Goal: Task Accomplishment & Management: Complete application form

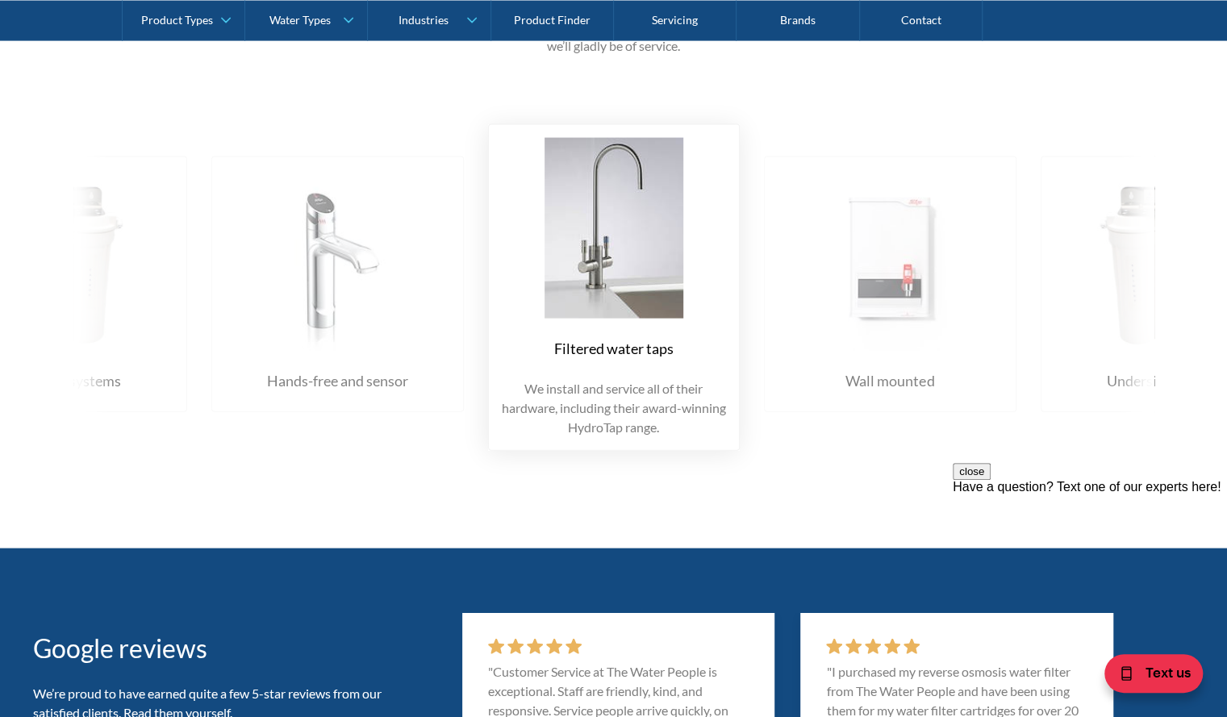
scroll to position [2059, 0]
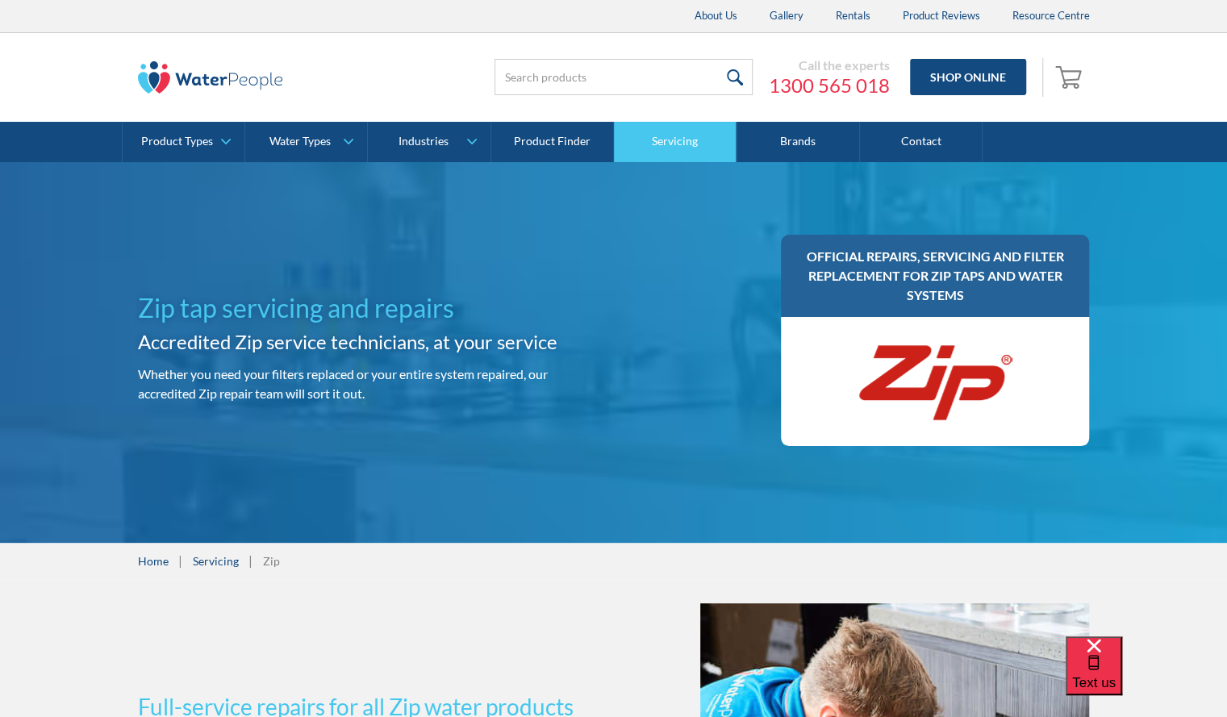
click at [667, 137] on link "Servicing" at bounding box center [675, 142] width 123 height 40
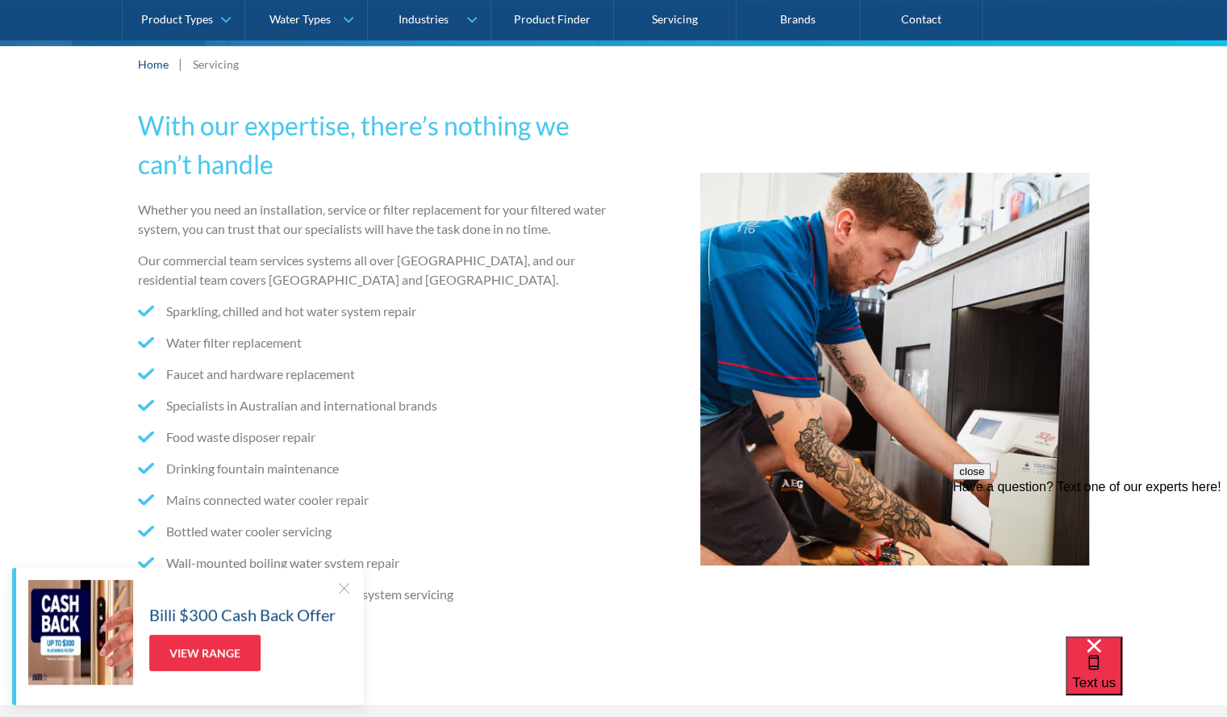
click at [342, 590] on div at bounding box center [344, 588] width 16 height 16
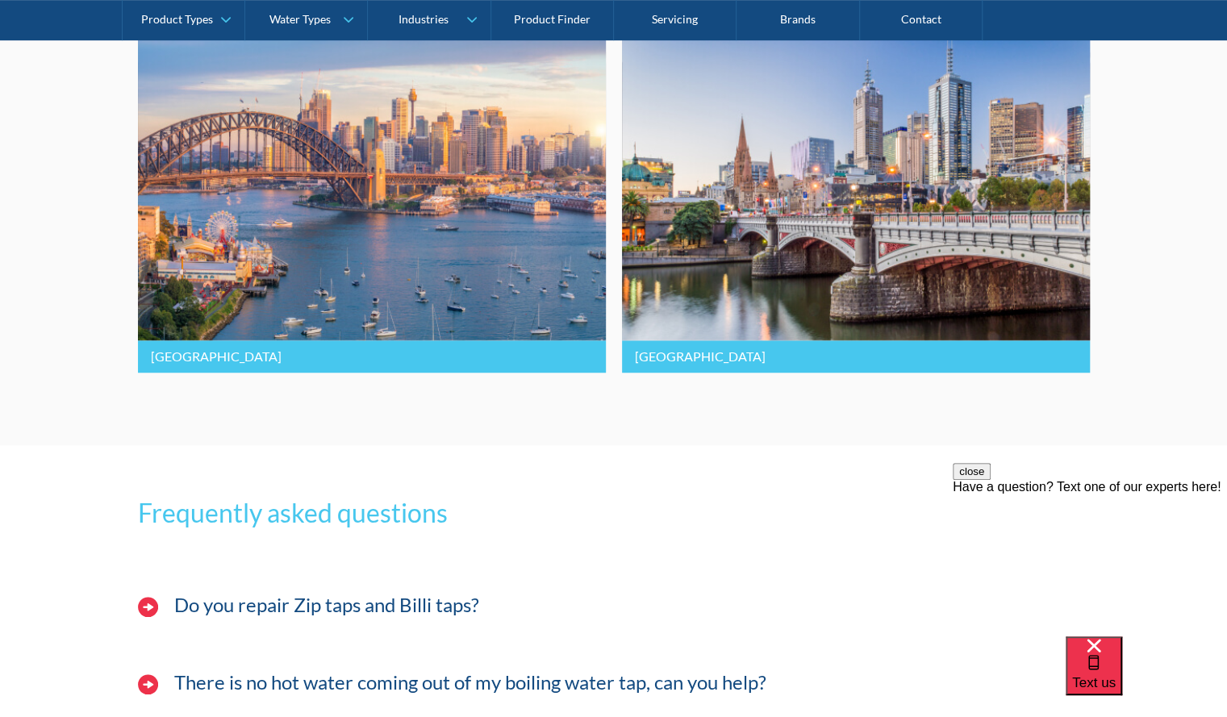
scroll to position [4076, 0]
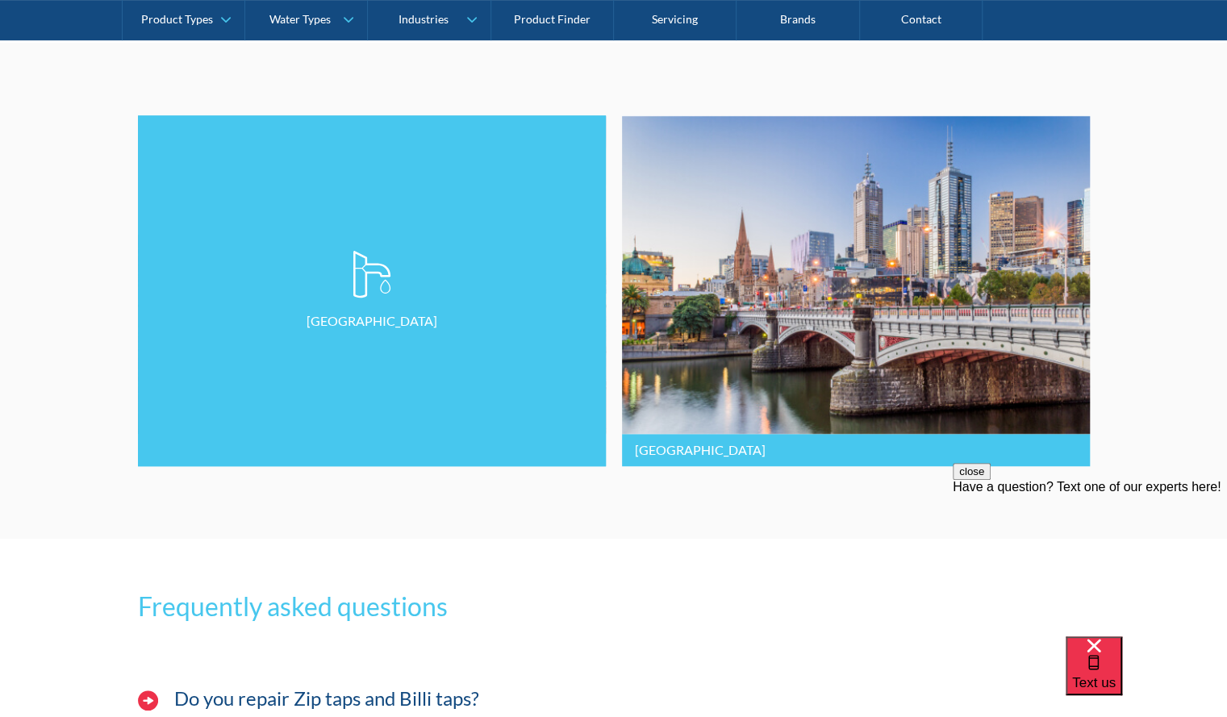
click at [182, 466] on link "[GEOGRAPHIC_DATA]" at bounding box center [372, 290] width 468 height 351
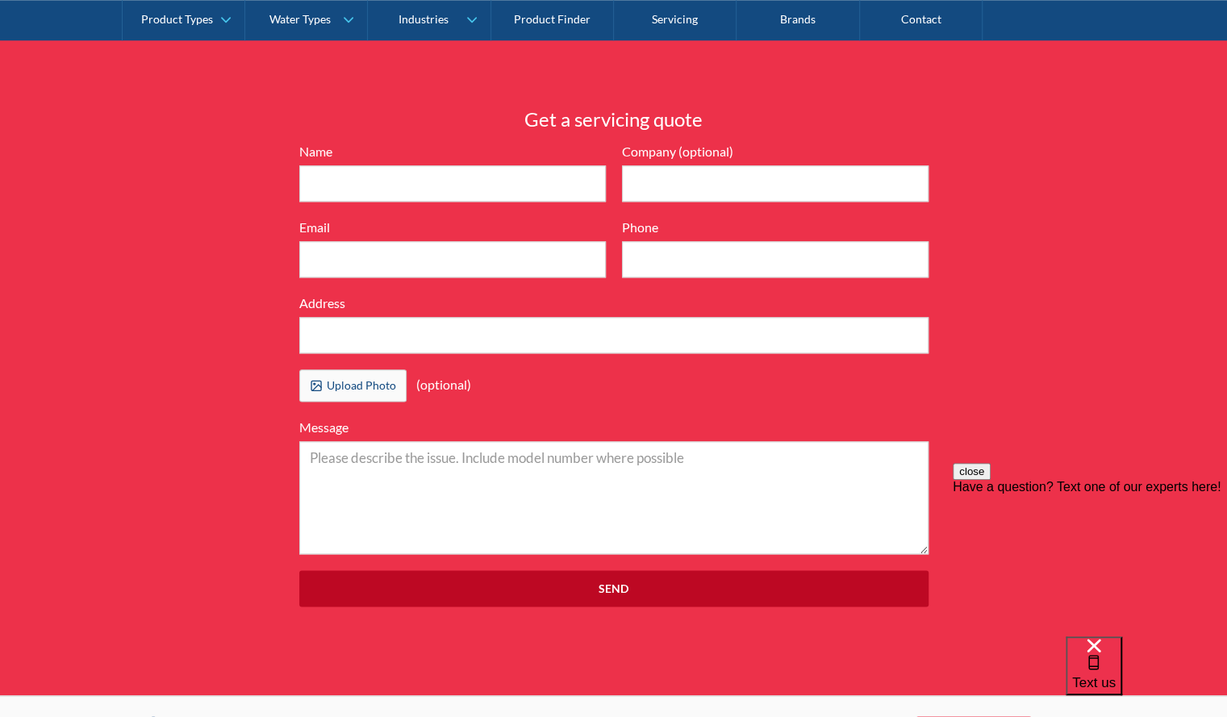
scroll to position [4681, 0]
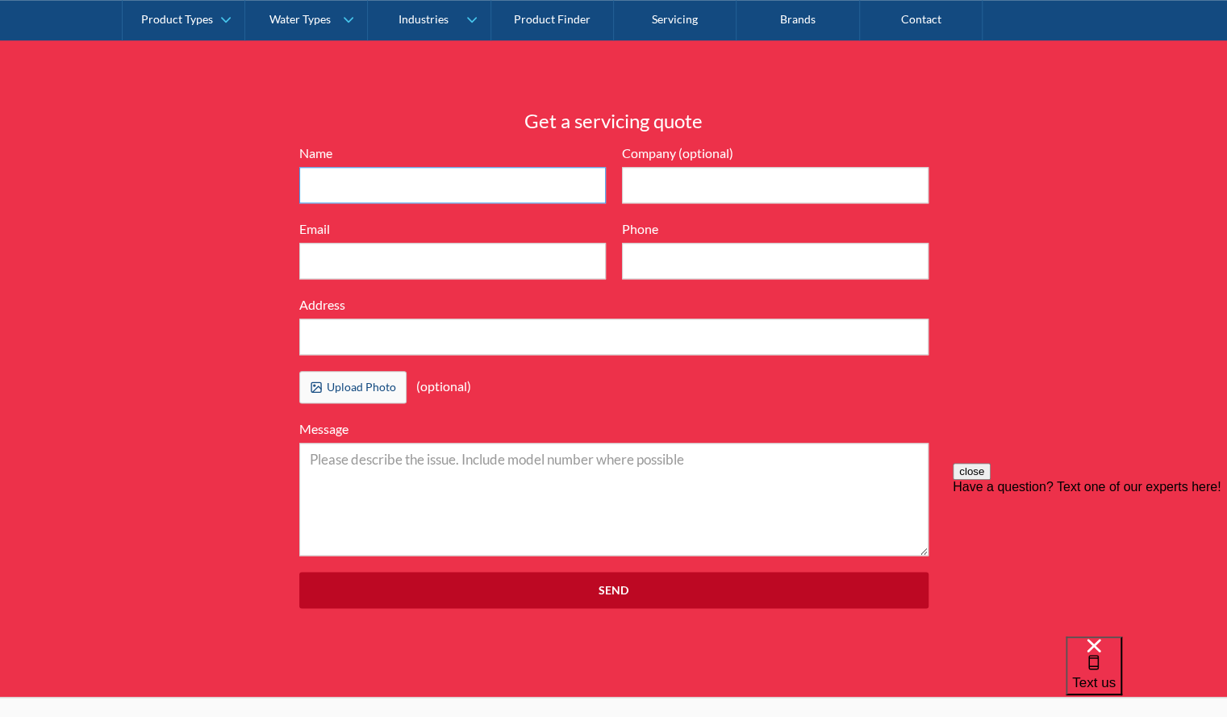
click at [345, 182] on input "Name" at bounding box center [452, 185] width 307 height 36
type input "Antonia Francis"
click at [640, 178] on input "Company (optional)" at bounding box center [775, 185] width 307 height 36
type input "Lee Home Office"
click at [406, 260] on input "Email" at bounding box center [452, 261] width 307 height 36
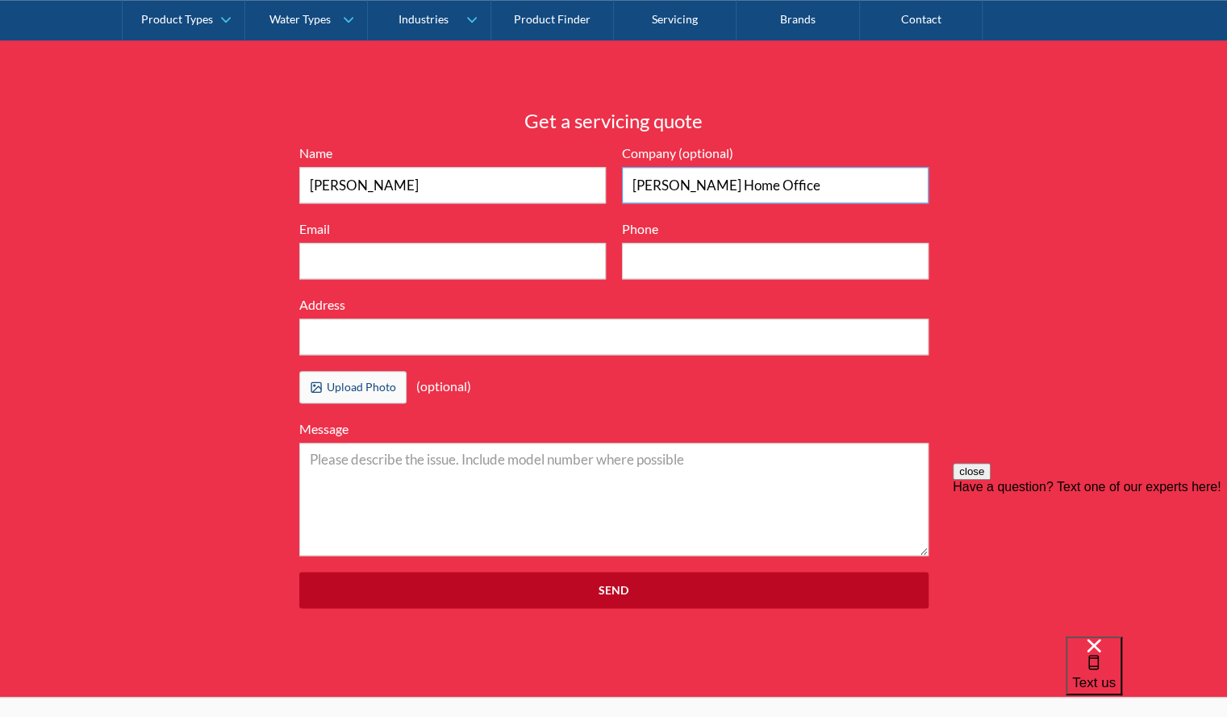
drag, startPoint x: 742, startPoint y: 190, endPoint x: 611, endPoint y: 190, distance: 131.5
click at [611, 190] on form "6416899d04b4737ca5383997e3ea2c9b2a539ba76a6836cc36584a90323ec471d39657e024ac02a…" at bounding box center [614, 384] width 646 height 481
click at [352, 268] on input "Email" at bounding box center [452, 261] width 307 height 36
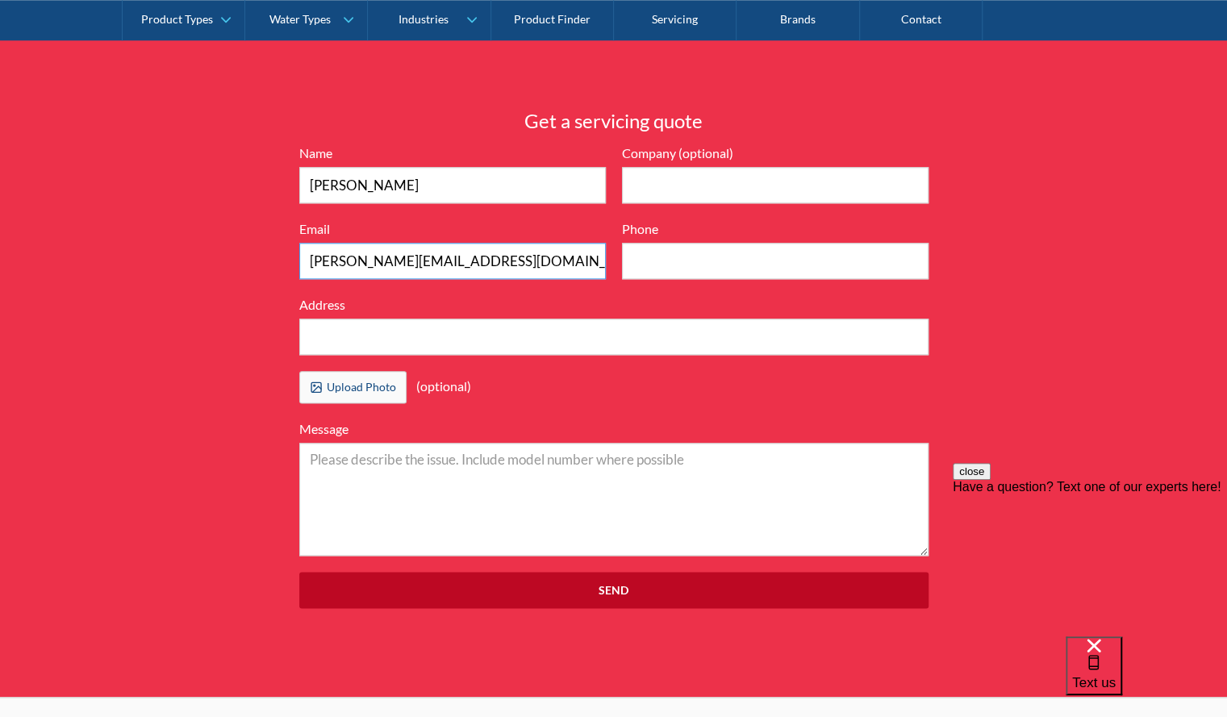
type input "antonia@leehomeoffice.com"
click at [650, 256] on input "Phone" at bounding box center [775, 261] width 307 height 36
type input "0487289349"
click at [437, 341] on input "Address" at bounding box center [613, 337] width 629 height 36
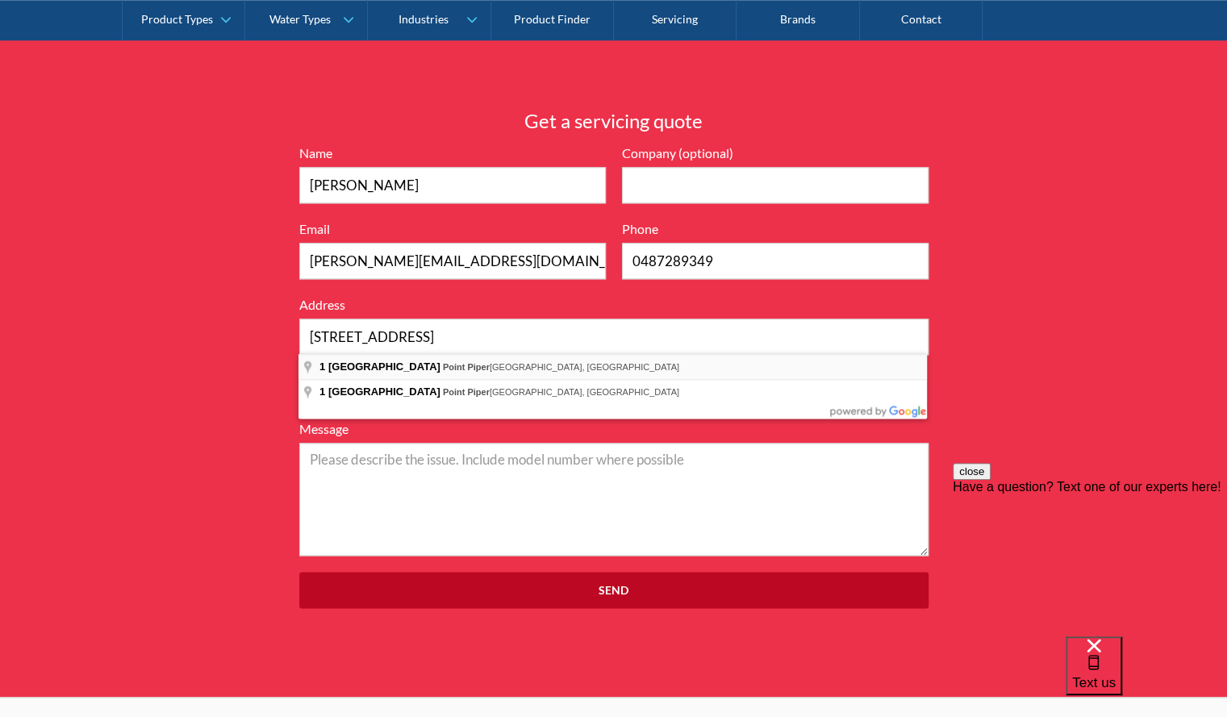
type input "1 Wentworth Place, Point Piper NSW, Australia"
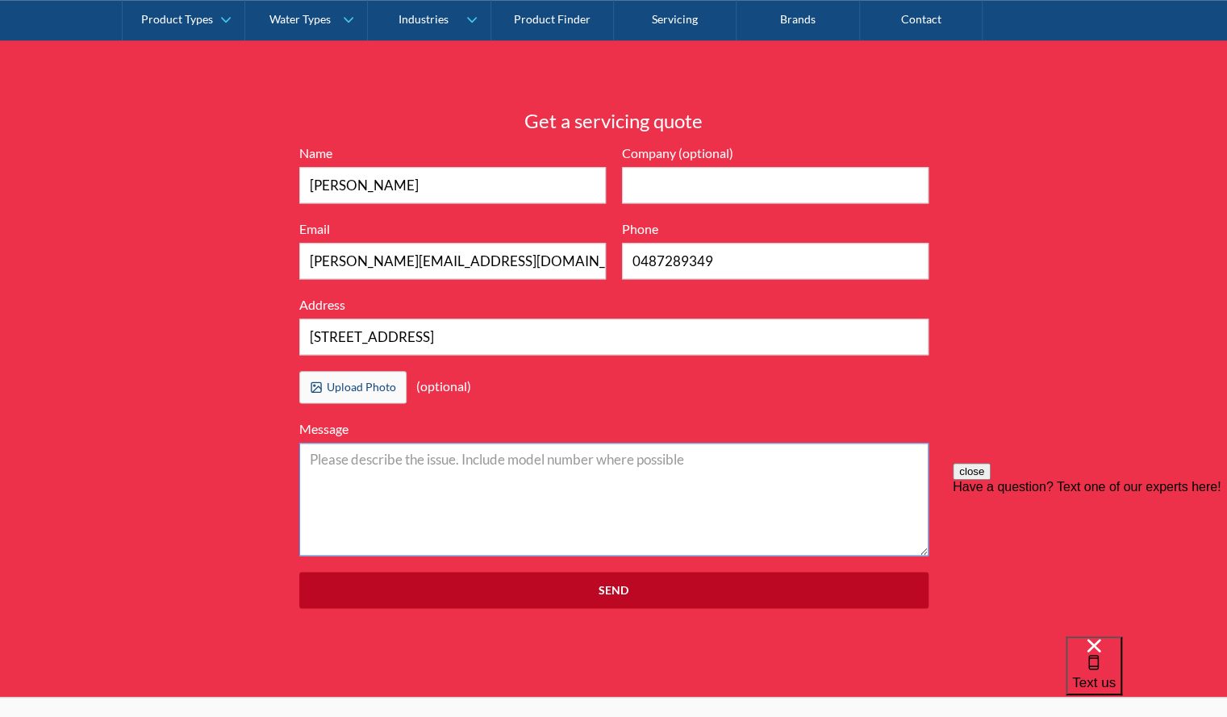
click at [374, 461] on textarea "Message" at bounding box center [613, 499] width 629 height 113
click at [366, 458] on textarea "Hi," at bounding box center [613, 499] width 629 height 113
paste textarea "Plumber attended site to inspect the reported issue with the Zip boiler unit. U…"
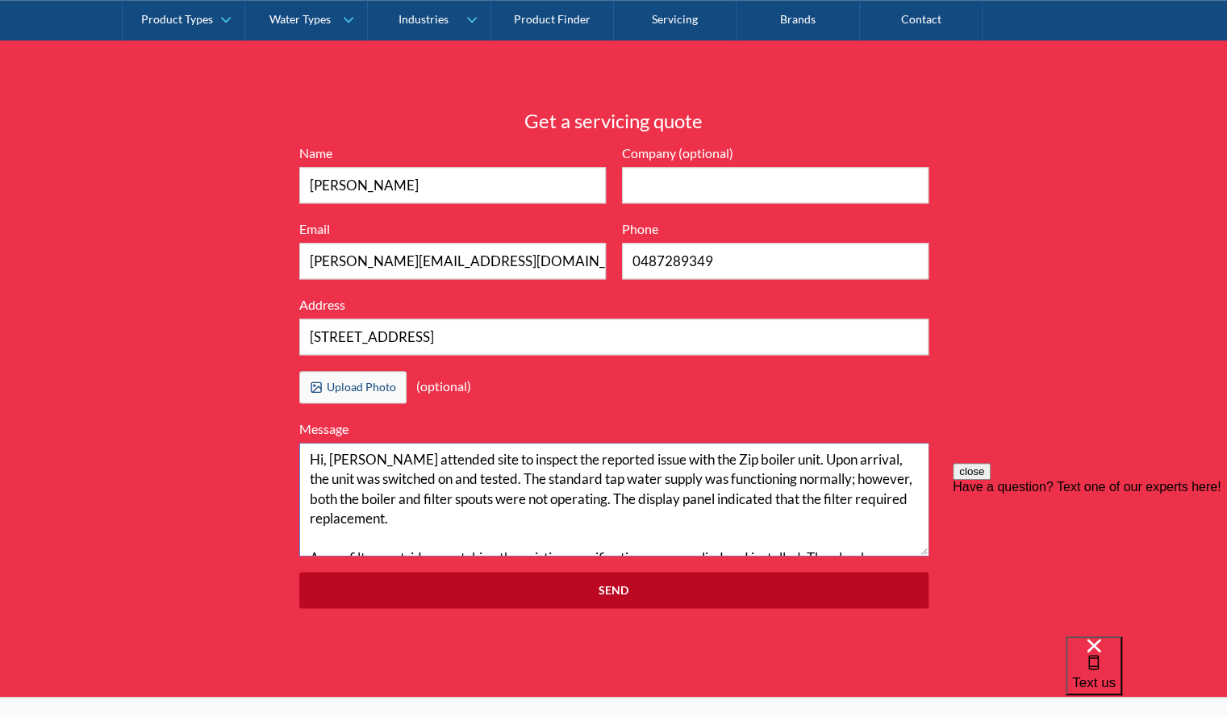
scroll to position [128, 0]
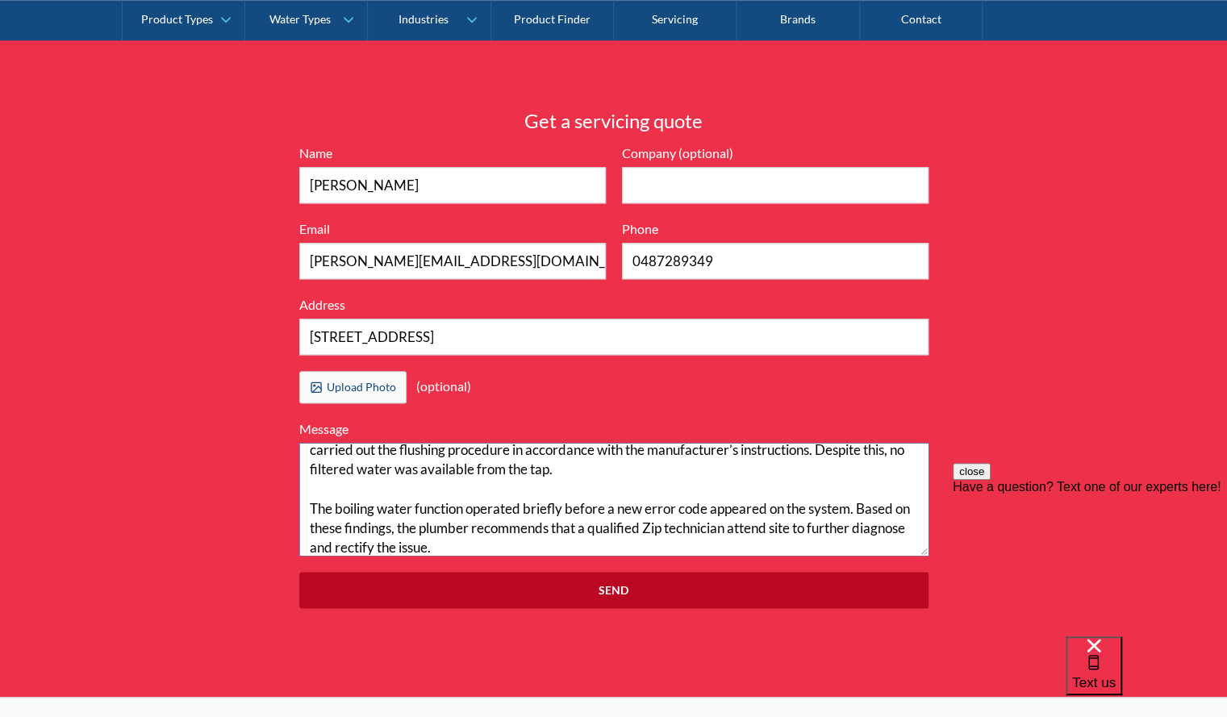
click at [327, 485] on textarea "Hi, Plumber attended site to inspect the reported issue with the Zip boiler uni…" at bounding box center [613, 499] width 629 height 113
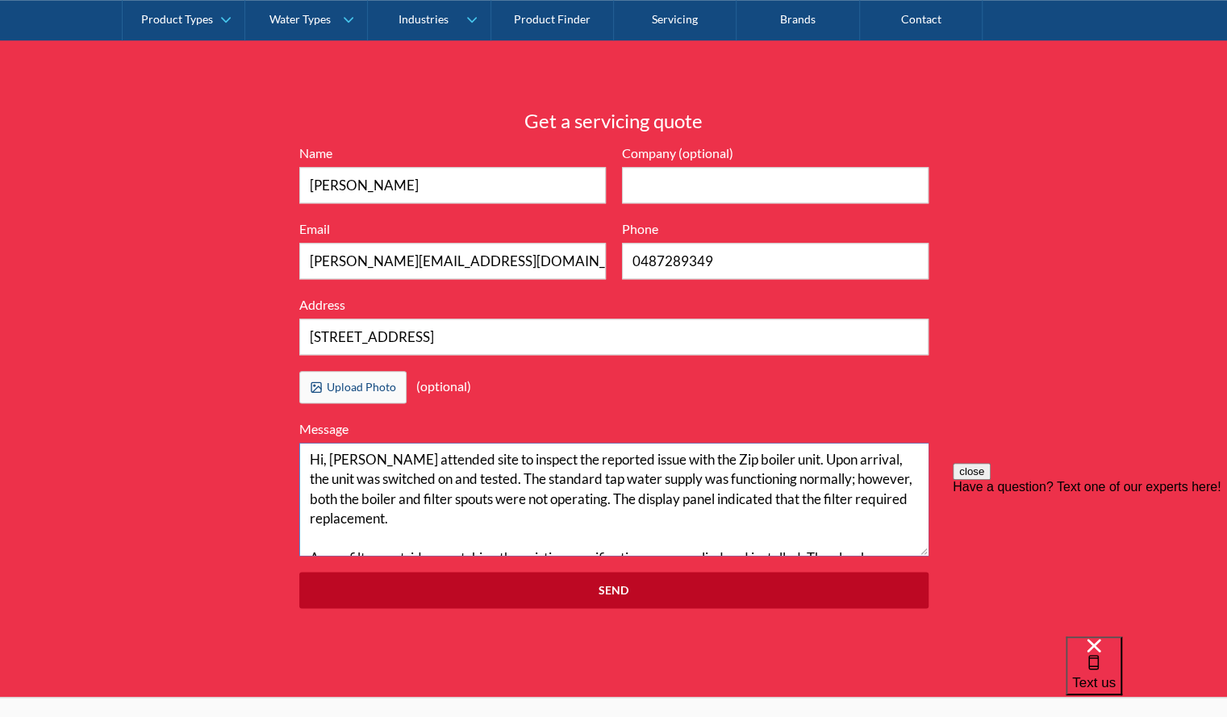
scroll to position [4, 0]
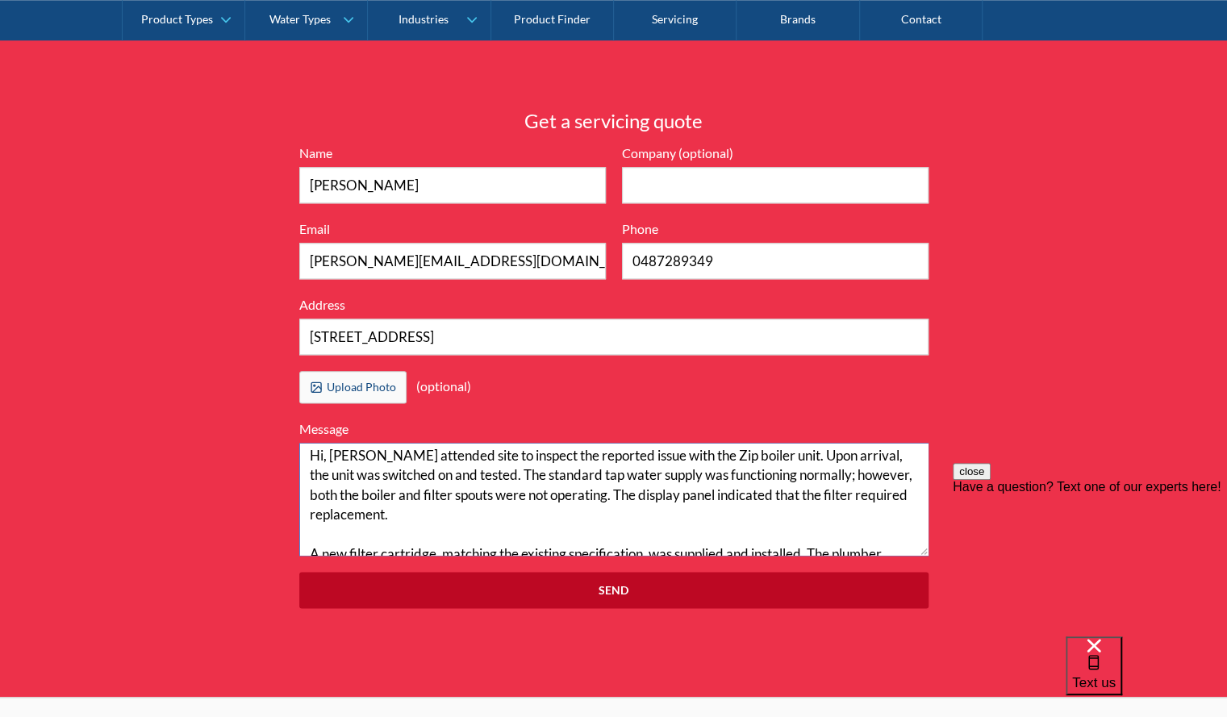
click at [321, 529] on textarea "Hi, Plumber attended site to inspect the reported issue with the Zip boiler uni…" at bounding box center [613, 499] width 629 height 113
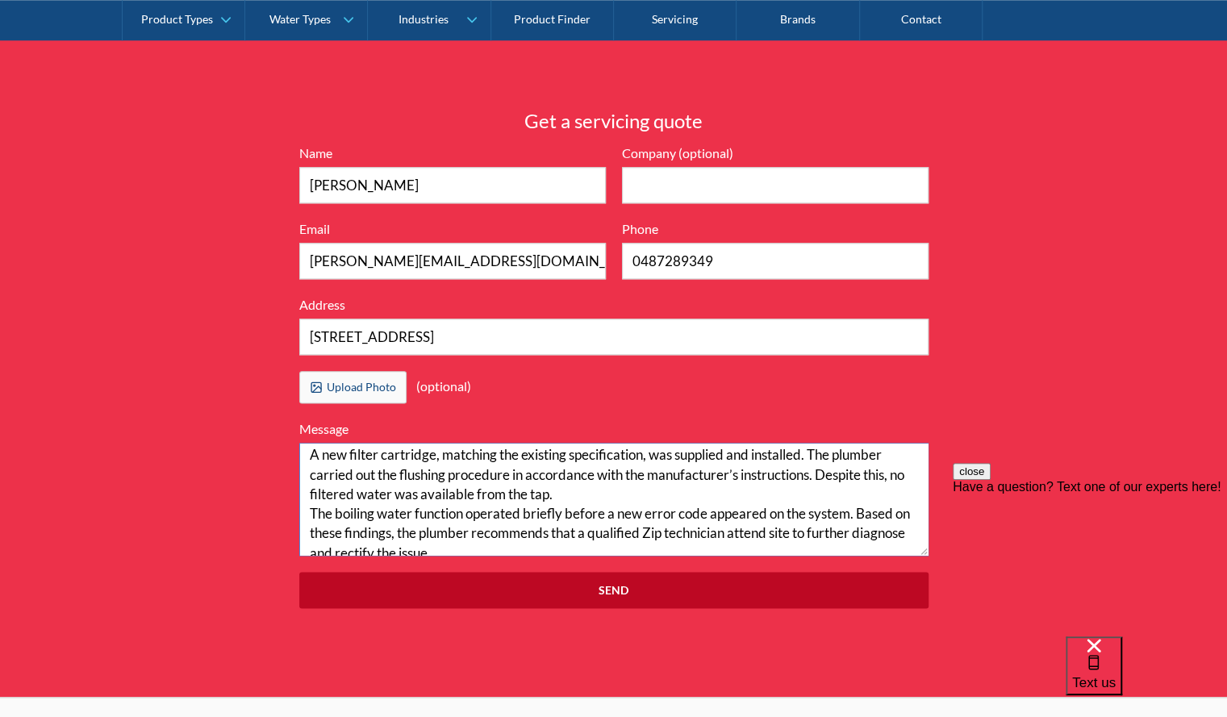
scroll to position [97, 0]
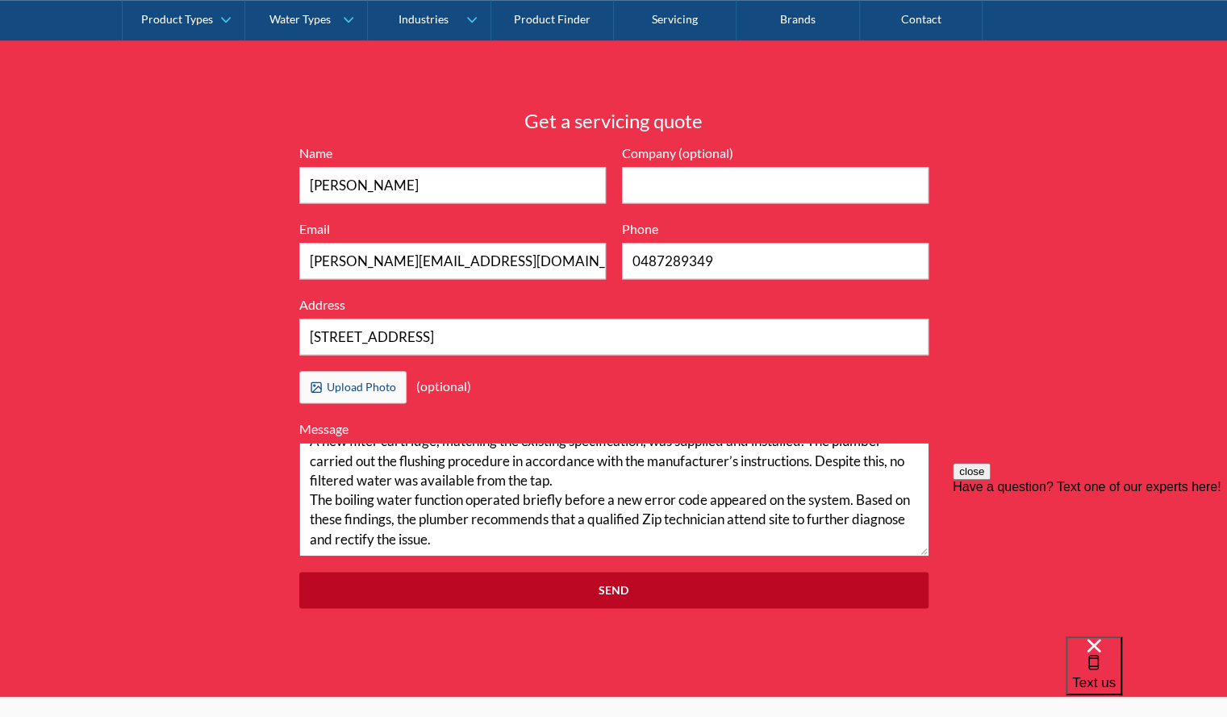
click at [498, 540] on textarea "Hi, Plumber attended site to inspect the reported issue with the Zip boiler uni…" at bounding box center [613, 499] width 629 height 113
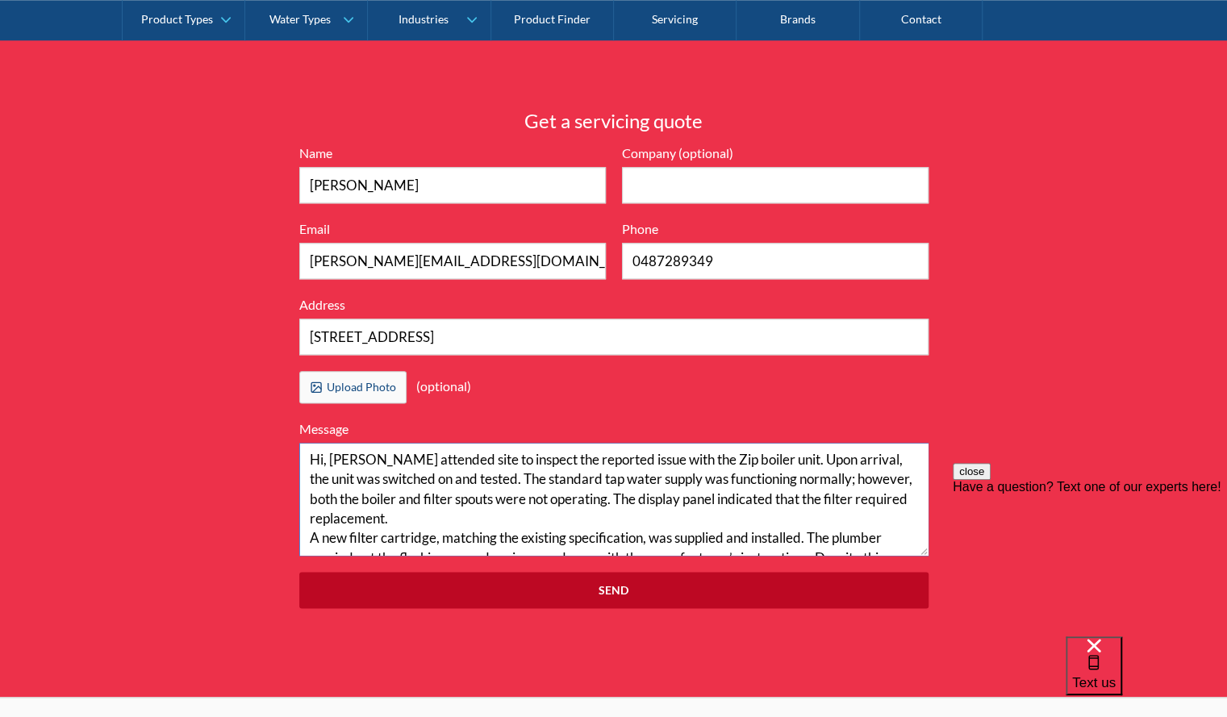
click at [331, 454] on textarea "Hi, Plumber attended site to inspect the reported issue with the Zip boiler uni…" at bounding box center [613, 499] width 629 height 113
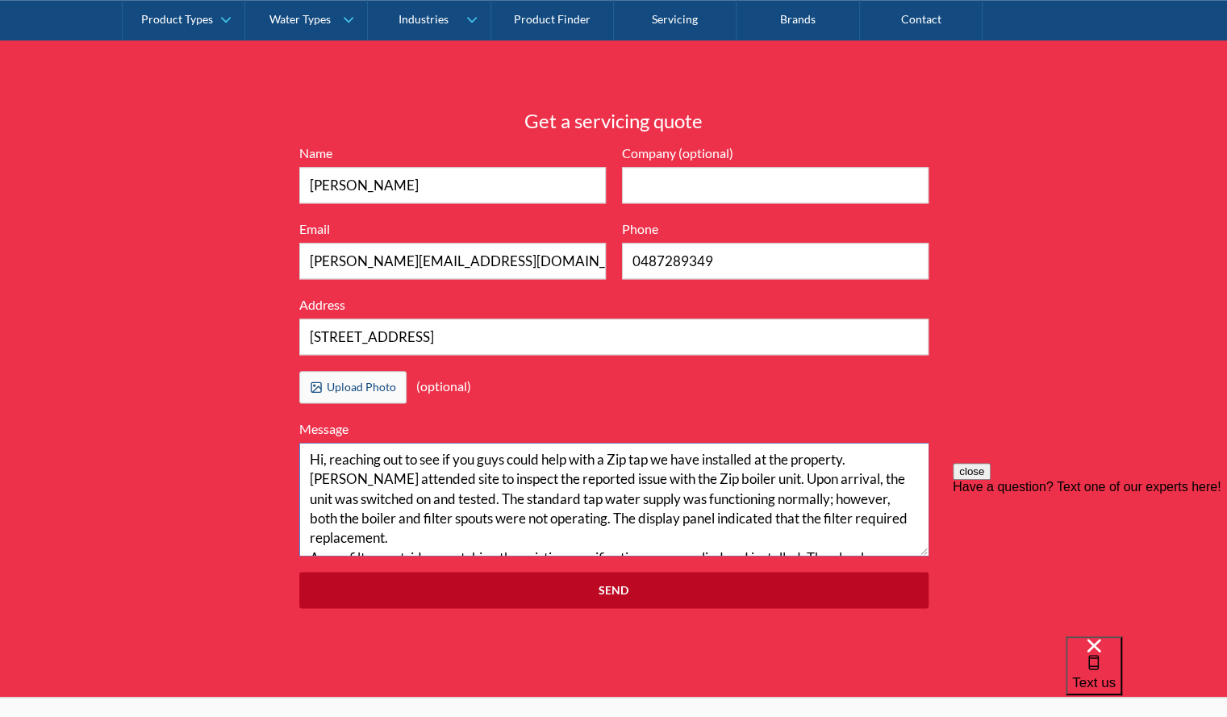
click at [361, 477] on textarea "Hi, reaching out to see if you guys could help with a Zip tap we have installed…" at bounding box center [613, 499] width 629 height 113
click at [868, 459] on textarea "Hi, reaching out to see if you guys could help with a Zip tap we have installed…" at bounding box center [613, 499] width 629 height 113
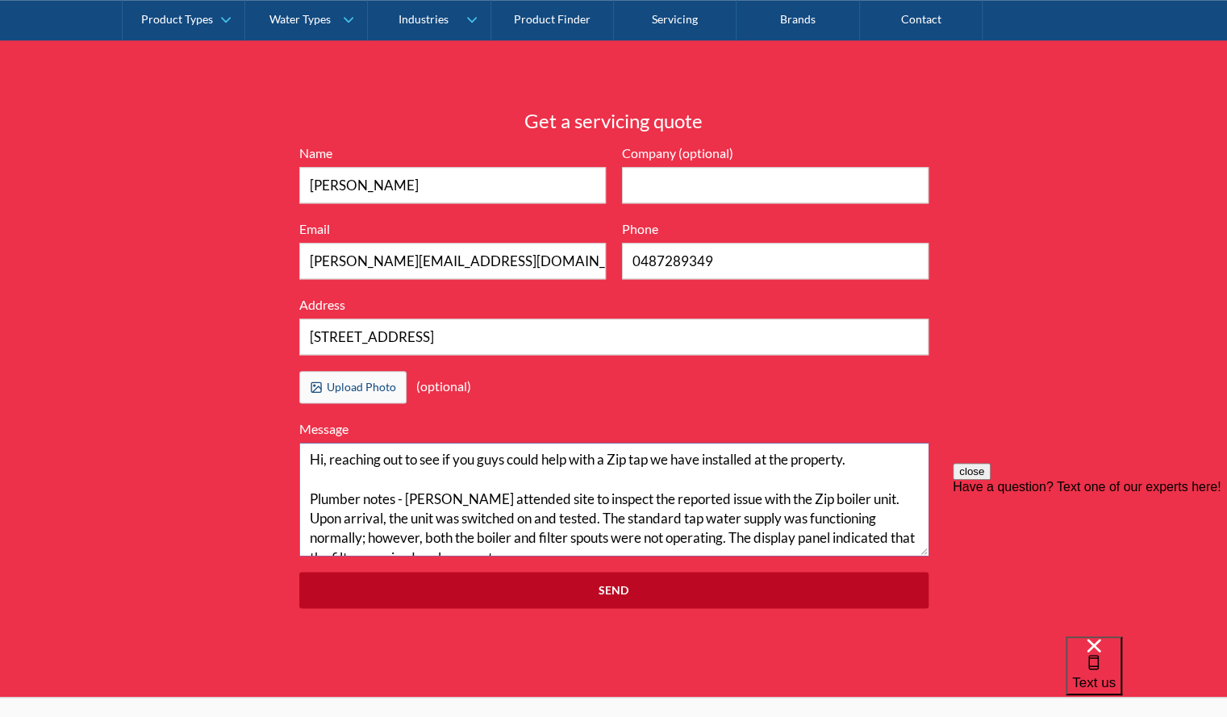
click at [642, 456] on textarea "Hi, reaching out to see if you guys could help with a Zip tap we have installed…" at bounding box center [613, 499] width 629 height 113
click at [866, 458] on textarea "Hi, reaching out to see if you guys could help with a Zip Tap we have installed…" at bounding box center [613, 499] width 629 height 113
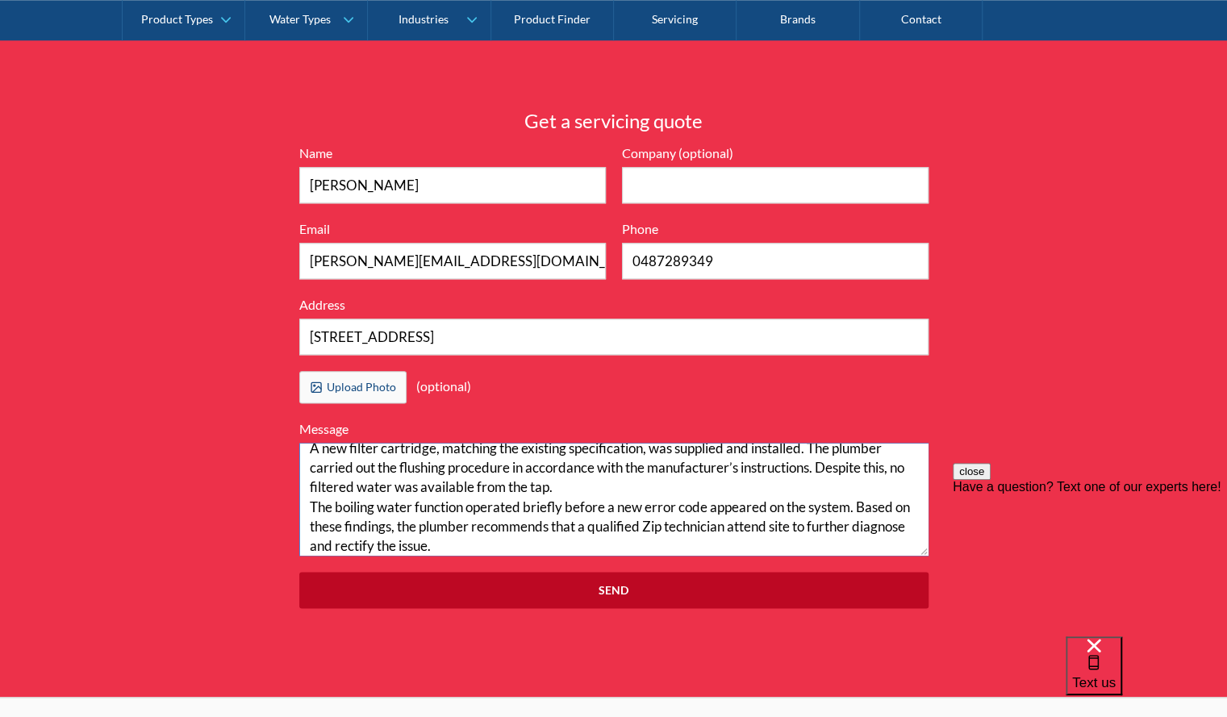
scroll to position [136, 0]
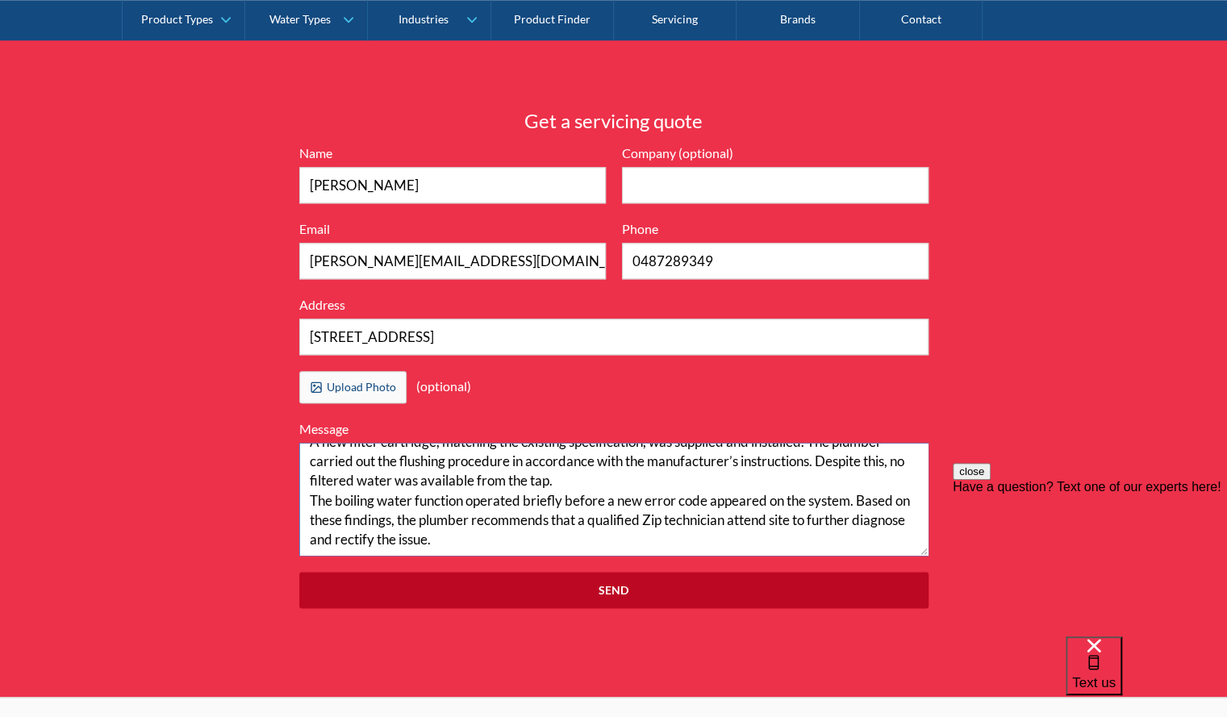
click at [506, 540] on textarea "Hi, reaching out to see if you guys could help with a Zip Tap we have installed…" at bounding box center [613, 499] width 629 height 113
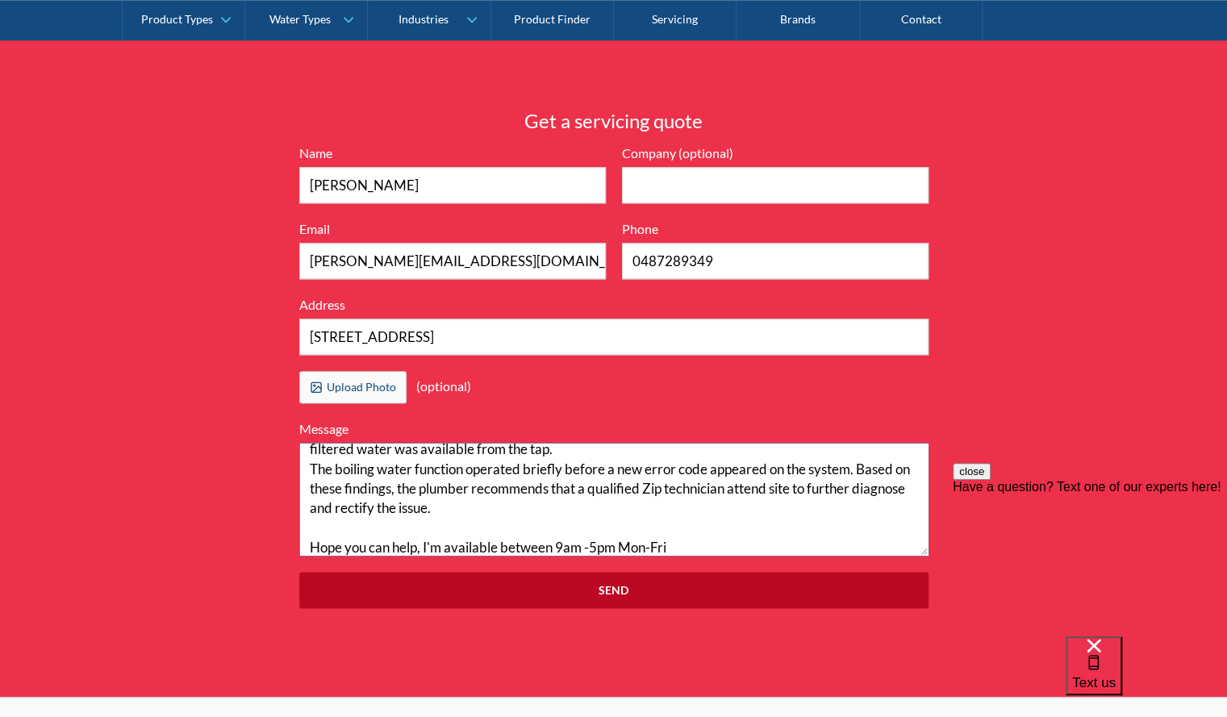
click at [622, 545] on textarea "Hi, reaching out to see if you guys could help with a Zip Tap we have installed…" at bounding box center [613, 499] width 629 height 113
click at [678, 545] on textarea "Hi, reaching out to see if you guys could help with a Zip Tap we have installed…" at bounding box center [613, 499] width 629 height 113
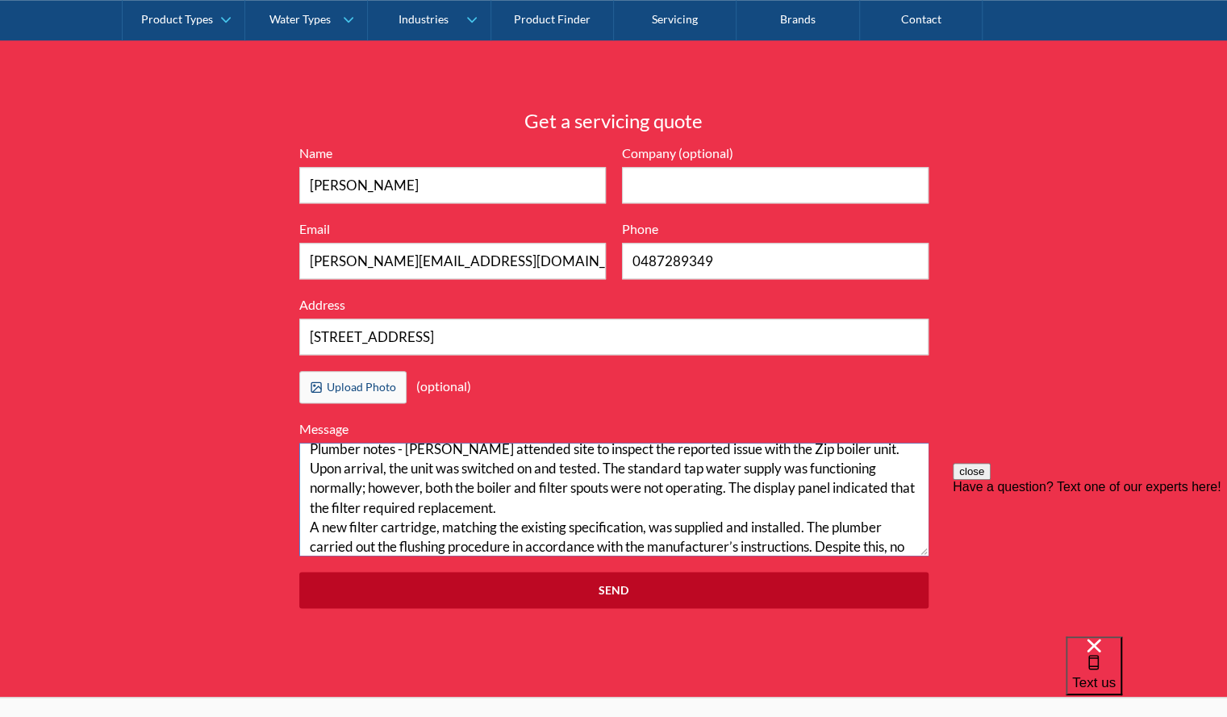
scroll to position [175, 0]
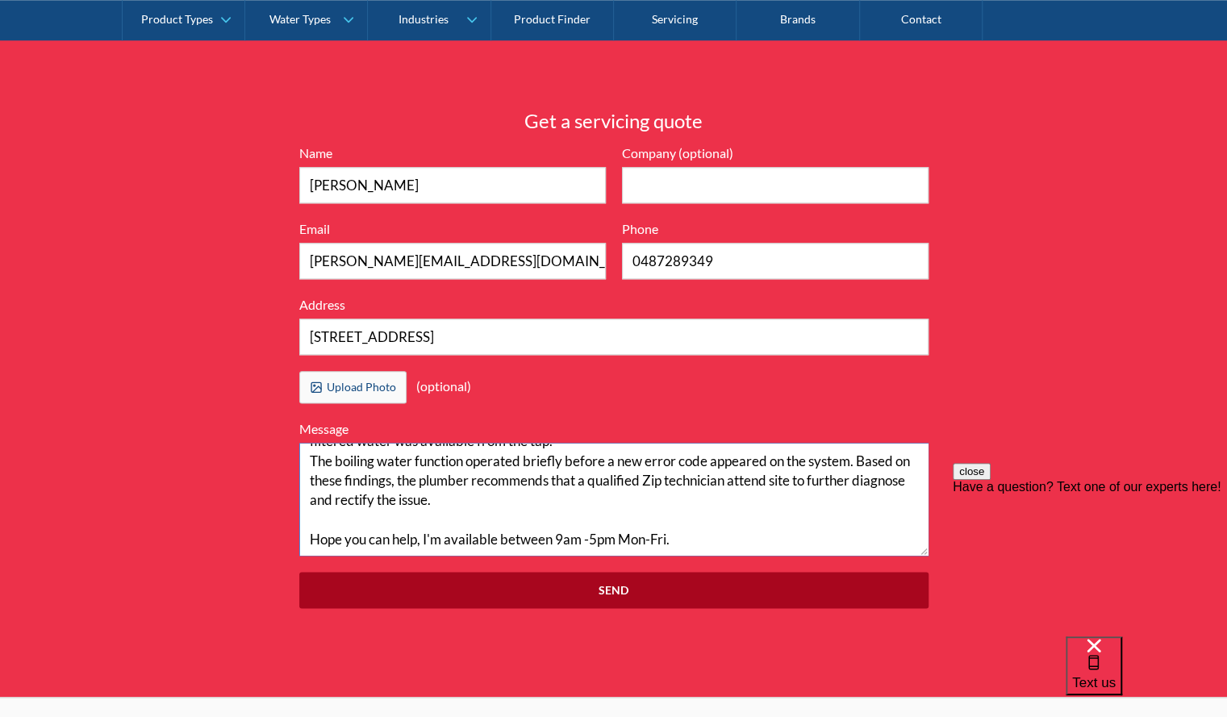
type textarea "Hi, reaching out to see if you guys could help with a Zip Tap we have installed…"
click at [626, 588] on input "Send" at bounding box center [613, 590] width 629 height 36
